Goal: Task Accomplishment & Management: Use online tool/utility

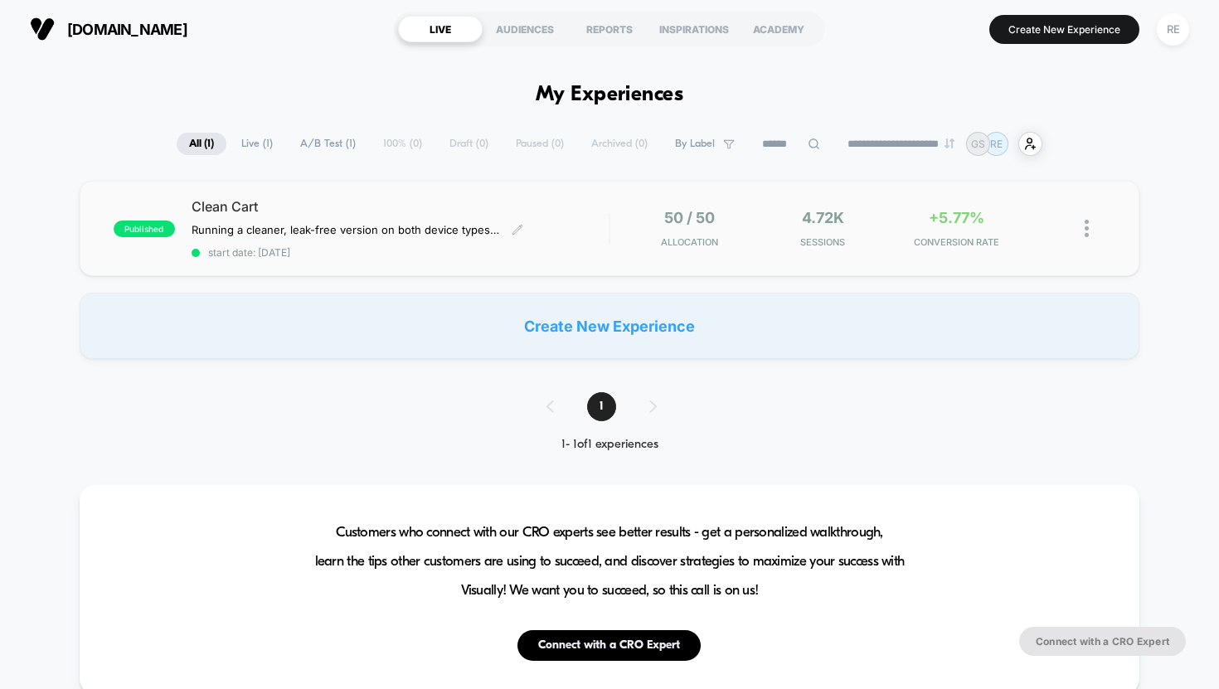
click at [558, 222] on div "Clean Cart Running a cleaner, leak-free version on both device types. Removed N…" at bounding box center [401, 228] width 418 height 61
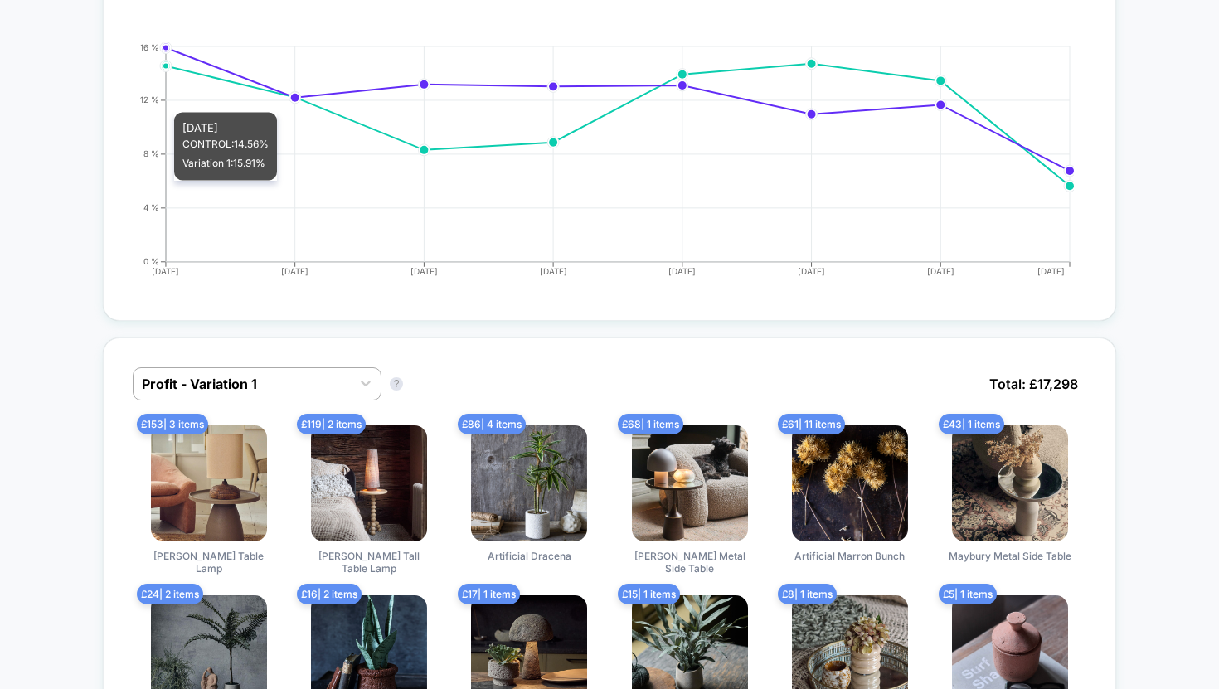
scroll to position [664, 0]
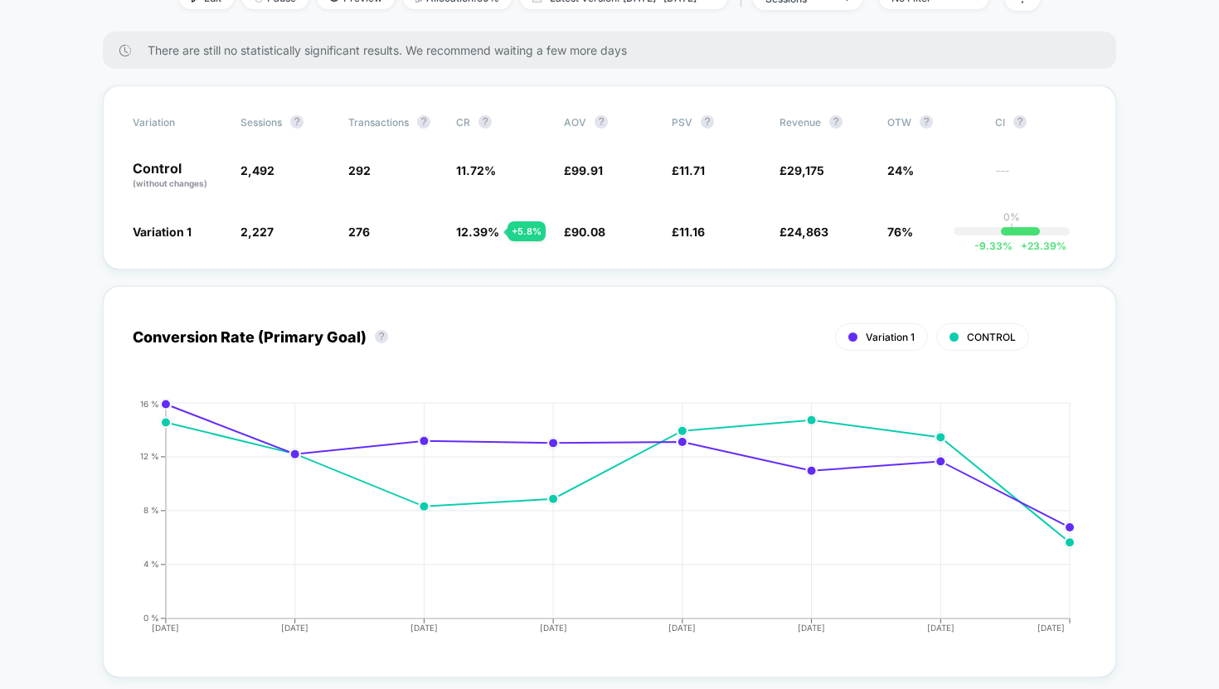
scroll to position [0, 0]
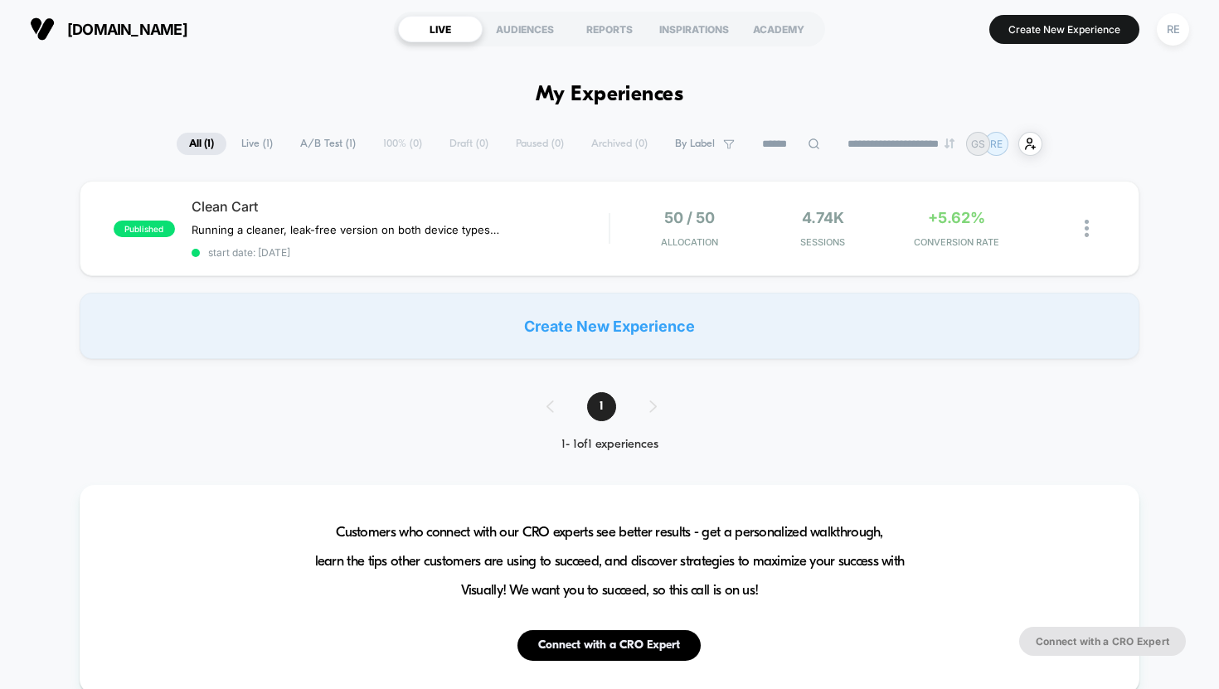
click at [318, 139] on span "A/B Test ( 1 )" at bounding box center [328, 144] width 80 height 22
click at [392, 202] on span "Clean Cart" at bounding box center [401, 206] width 418 height 17
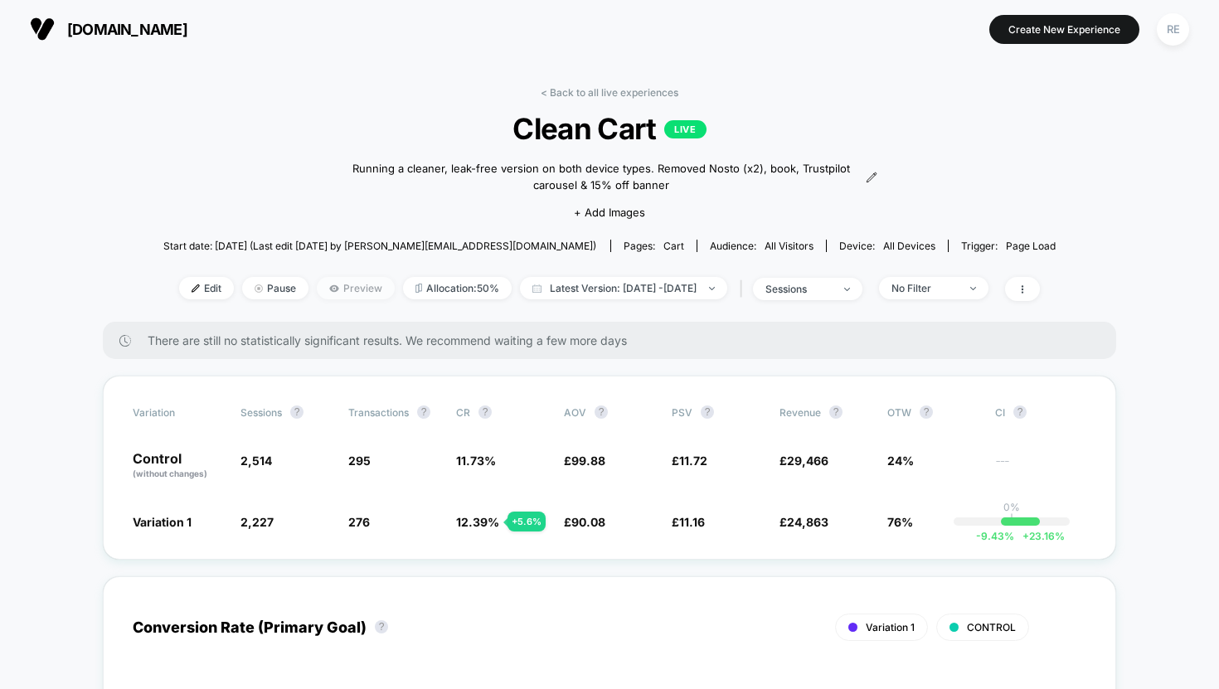
click at [318, 292] on span "Preview" at bounding box center [356, 288] width 78 height 22
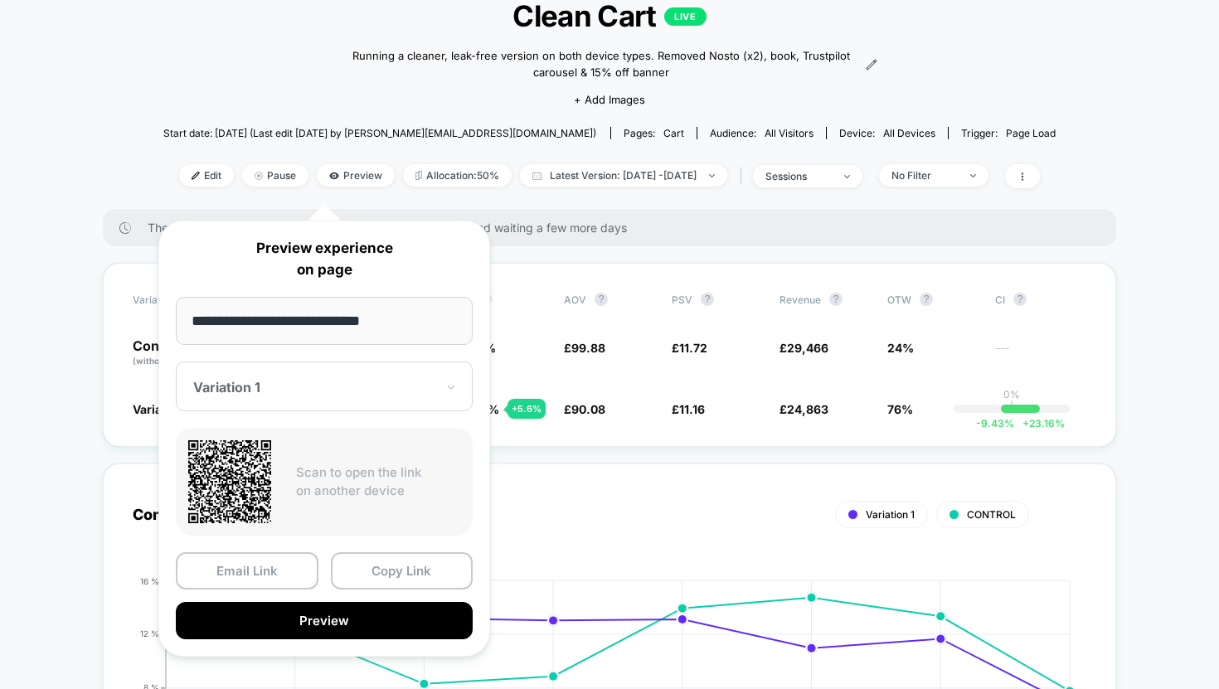
scroll to position [114, 0]
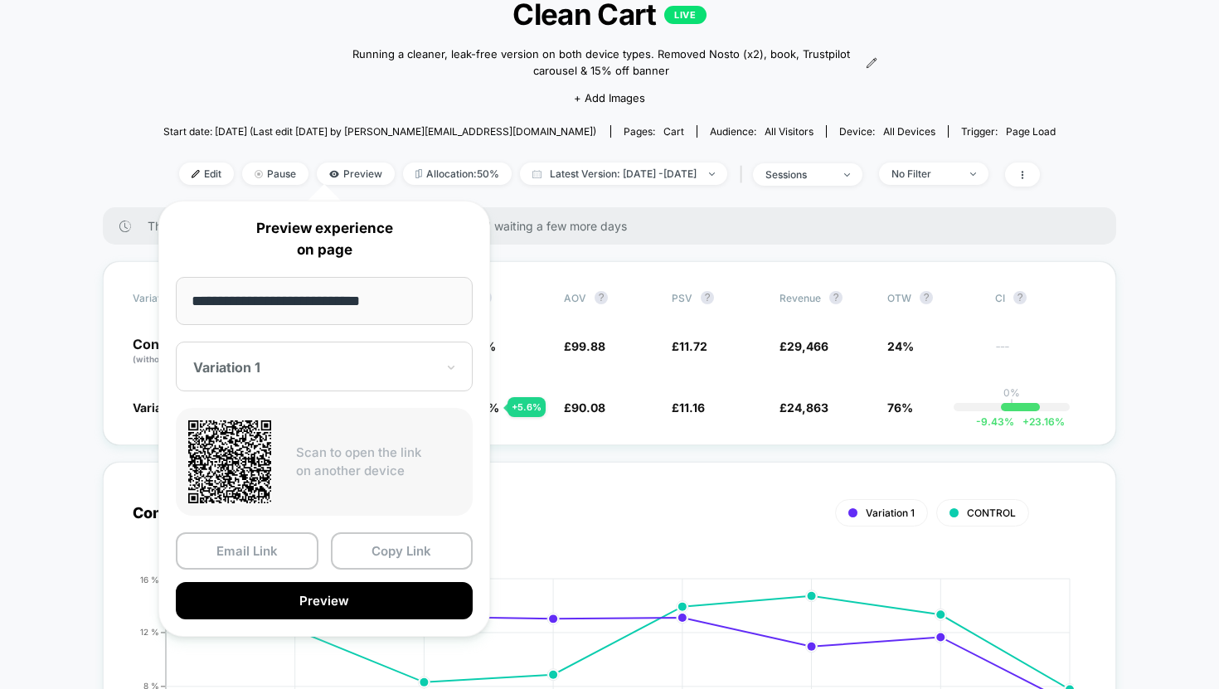
click at [459, 360] on div "Variation 1" at bounding box center [324, 367] width 297 height 50
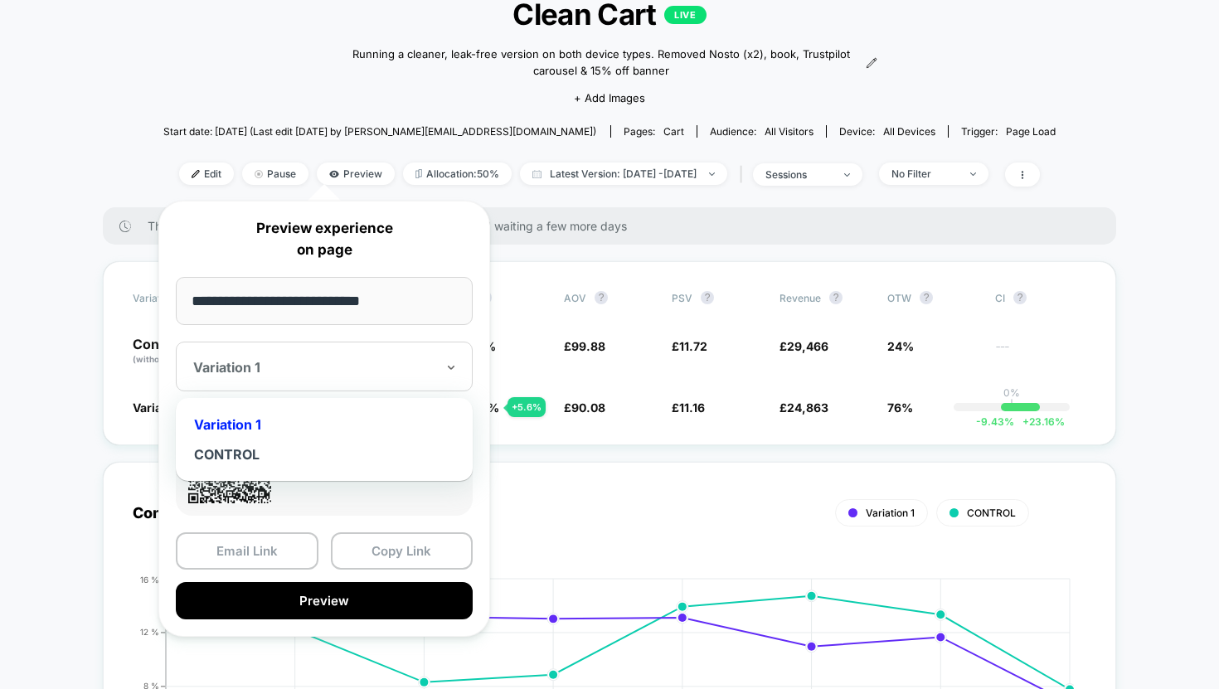
click at [353, 428] on div "Variation 1" at bounding box center [324, 425] width 280 height 30
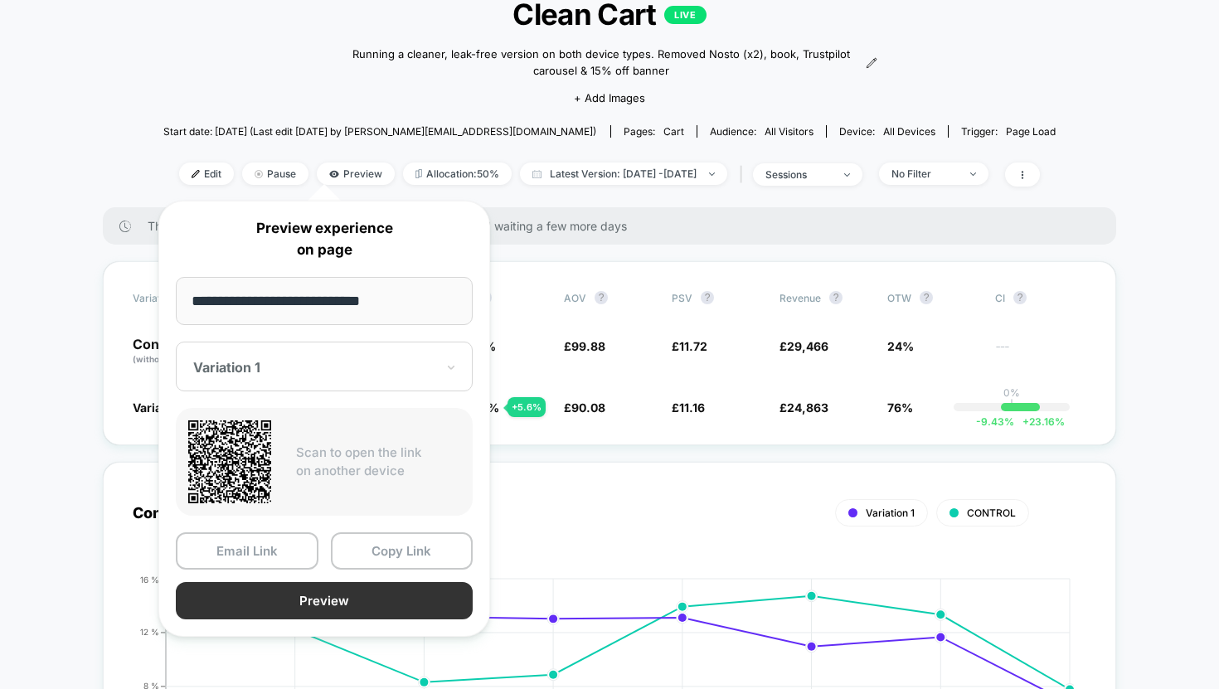
click at [338, 601] on button "Preview" at bounding box center [324, 600] width 297 height 37
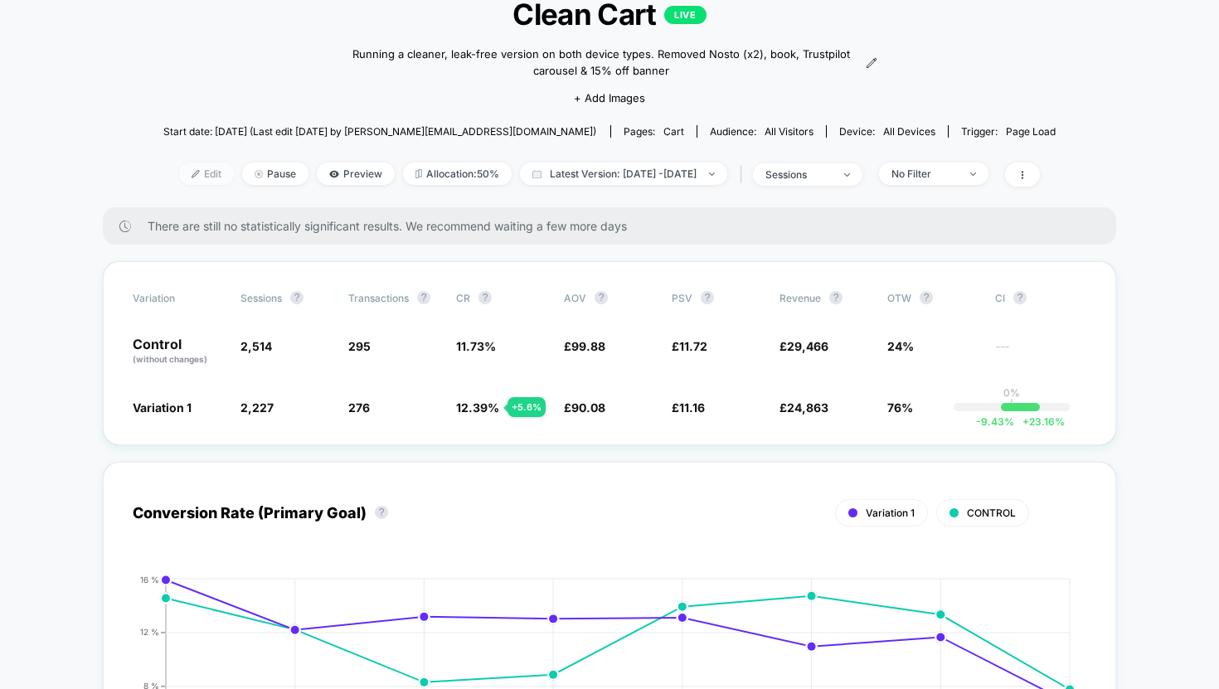
click at [179, 172] on span "Edit" at bounding box center [206, 173] width 55 height 22
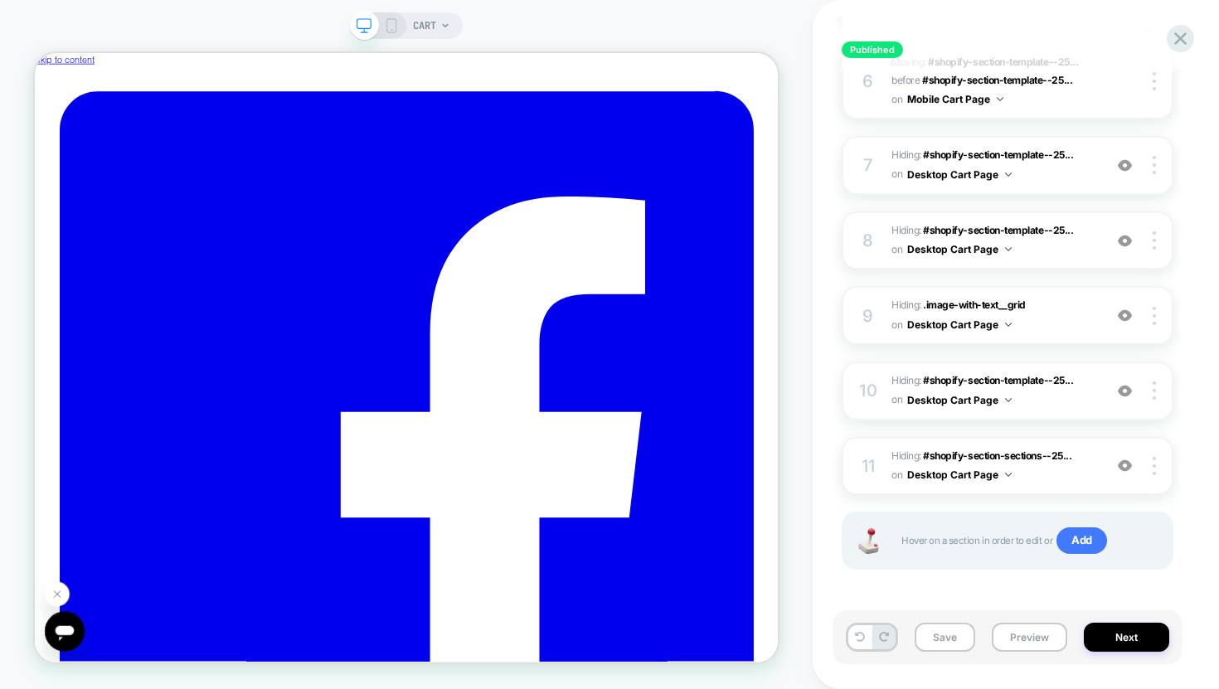
scroll to position [41, 0]
